Goal: Transaction & Acquisition: Download file/media

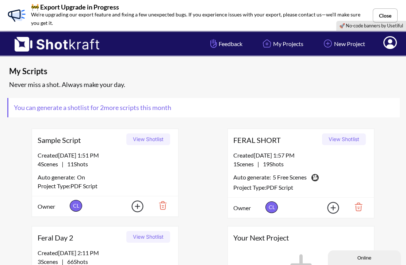
click at [388, 16] on button "Close" at bounding box center [385, 15] width 25 height 14
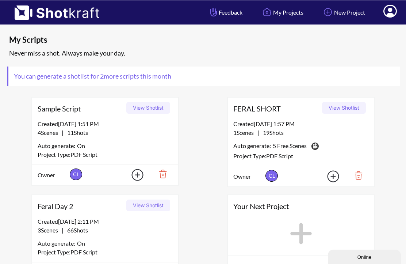
scroll to position [32, 0]
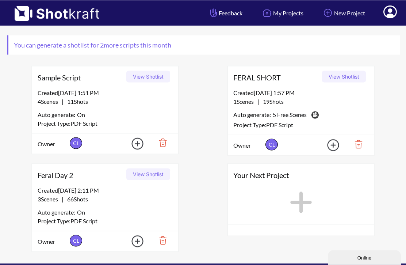
click at [151, 170] on button "View Shotlist" at bounding box center [148, 174] width 44 height 12
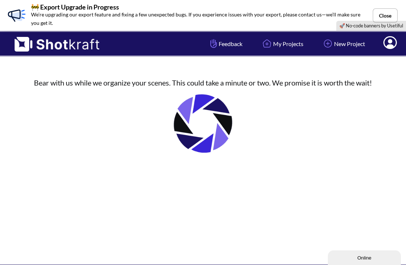
click at [387, 13] on button "Close" at bounding box center [385, 15] width 25 height 14
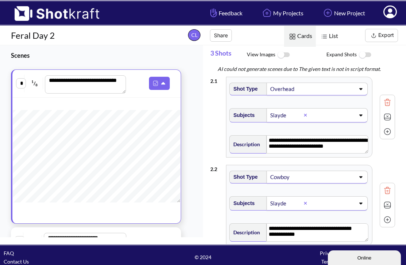
click at [377, 36] on img at bounding box center [373, 35] width 9 height 9
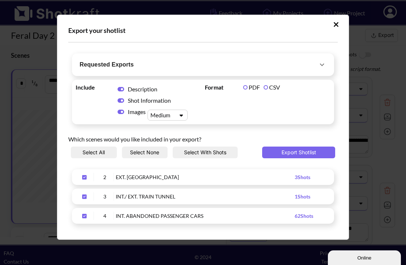
click at [302, 155] on button "Export Shotlist" at bounding box center [298, 152] width 73 height 12
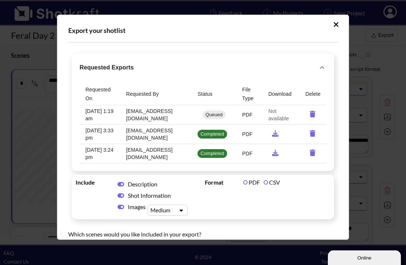
click at [274, 135] on icon "requested-exports" at bounding box center [275, 133] width 14 height 7
click at [273, 136] on icon "requested-exports" at bounding box center [275, 133] width 7 height 7
click at [276, 140] on td "requested-exports" at bounding box center [280, 133] width 37 height 19
click at [273, 132] on icon "requested-exports" at bounding box center [275, 133] width 14 height 7
click at [340, 23] on button "Upload Script" at bounding box center [335, 25] width 13 height 12
